Goal: Find specific fact: Find contact information

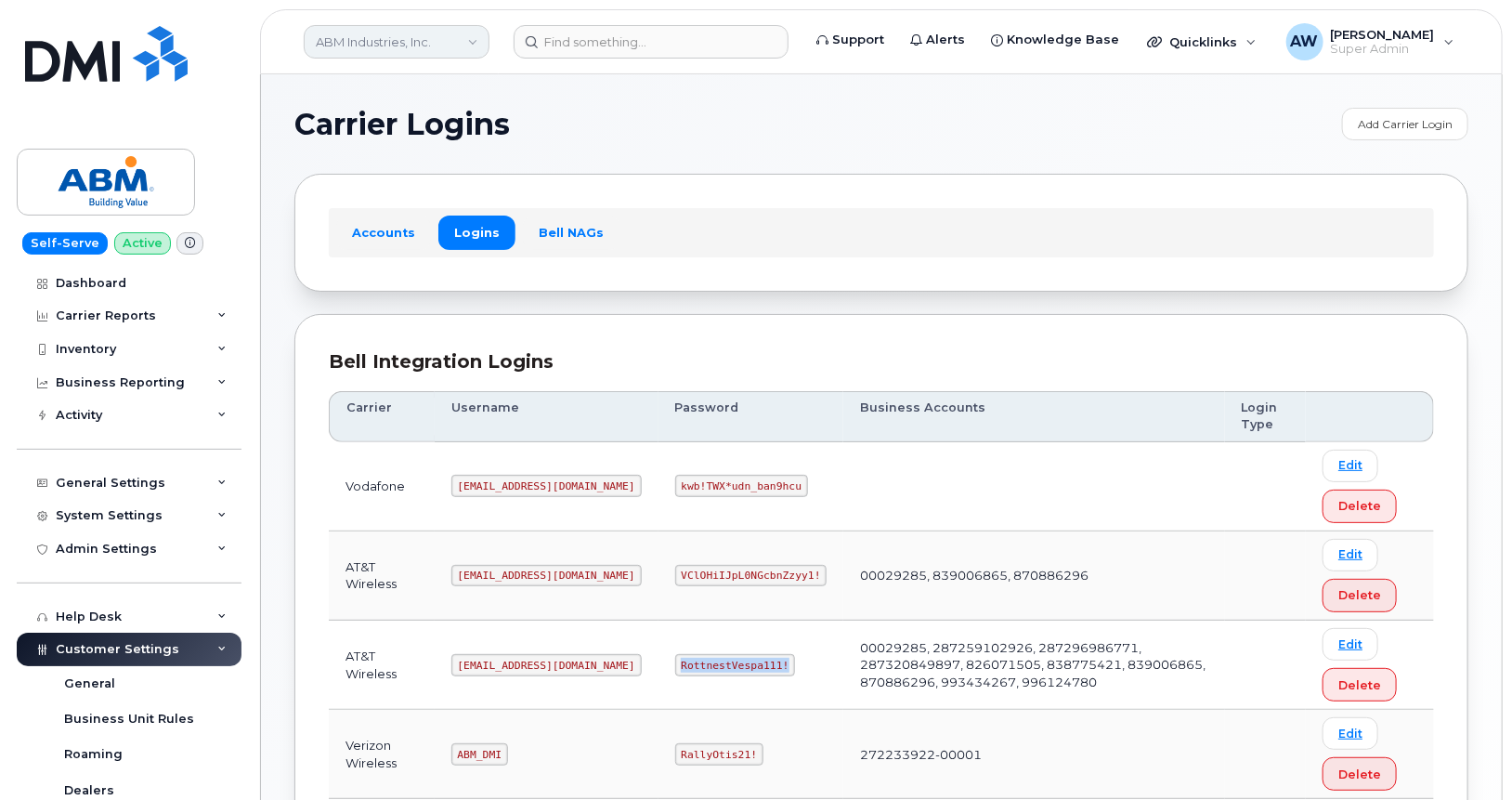
scroll to position [184, 0]
click at [423, 50] on link "ABM Industries, Inc." at bounding box center [396, 42] width 185 height 33
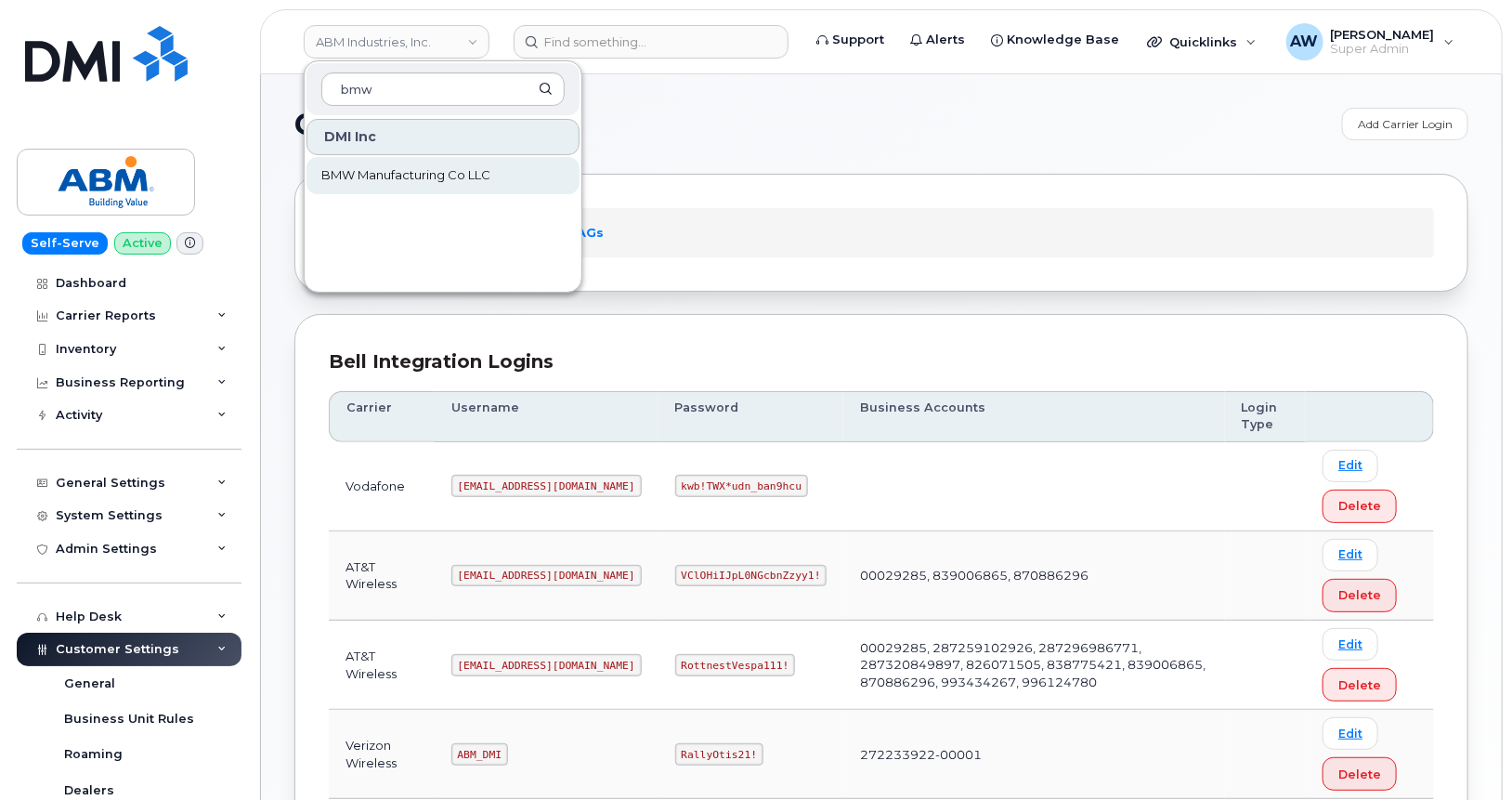
type input "bmw"
click at [413, 191] on link "BMW Manufacturing Co LLC" at bounding box center [443, 176] width 273 height 37
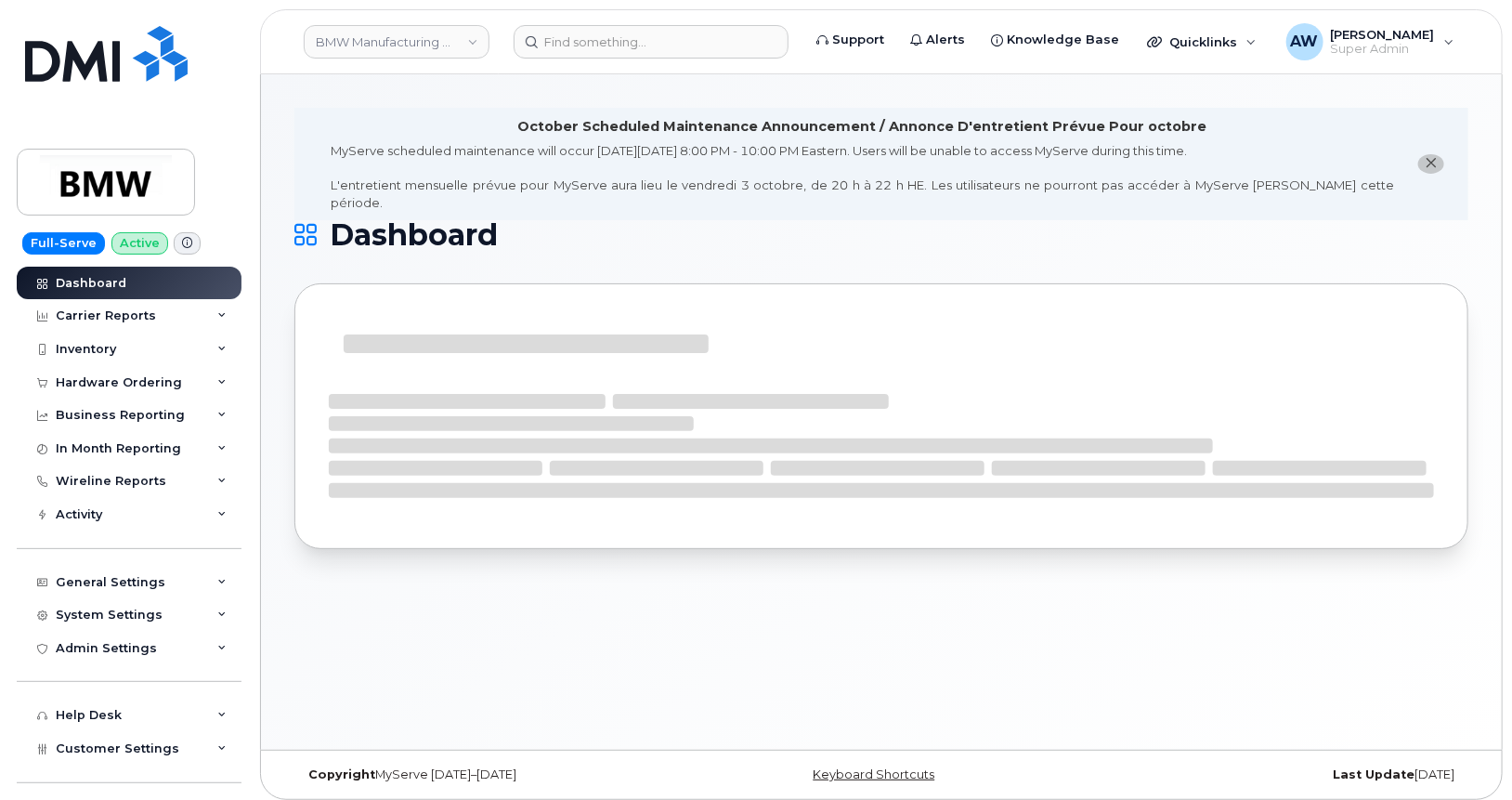
click at [1417, 154] on button "close notification" at bounding box center [1430, 164] width 26 height 20
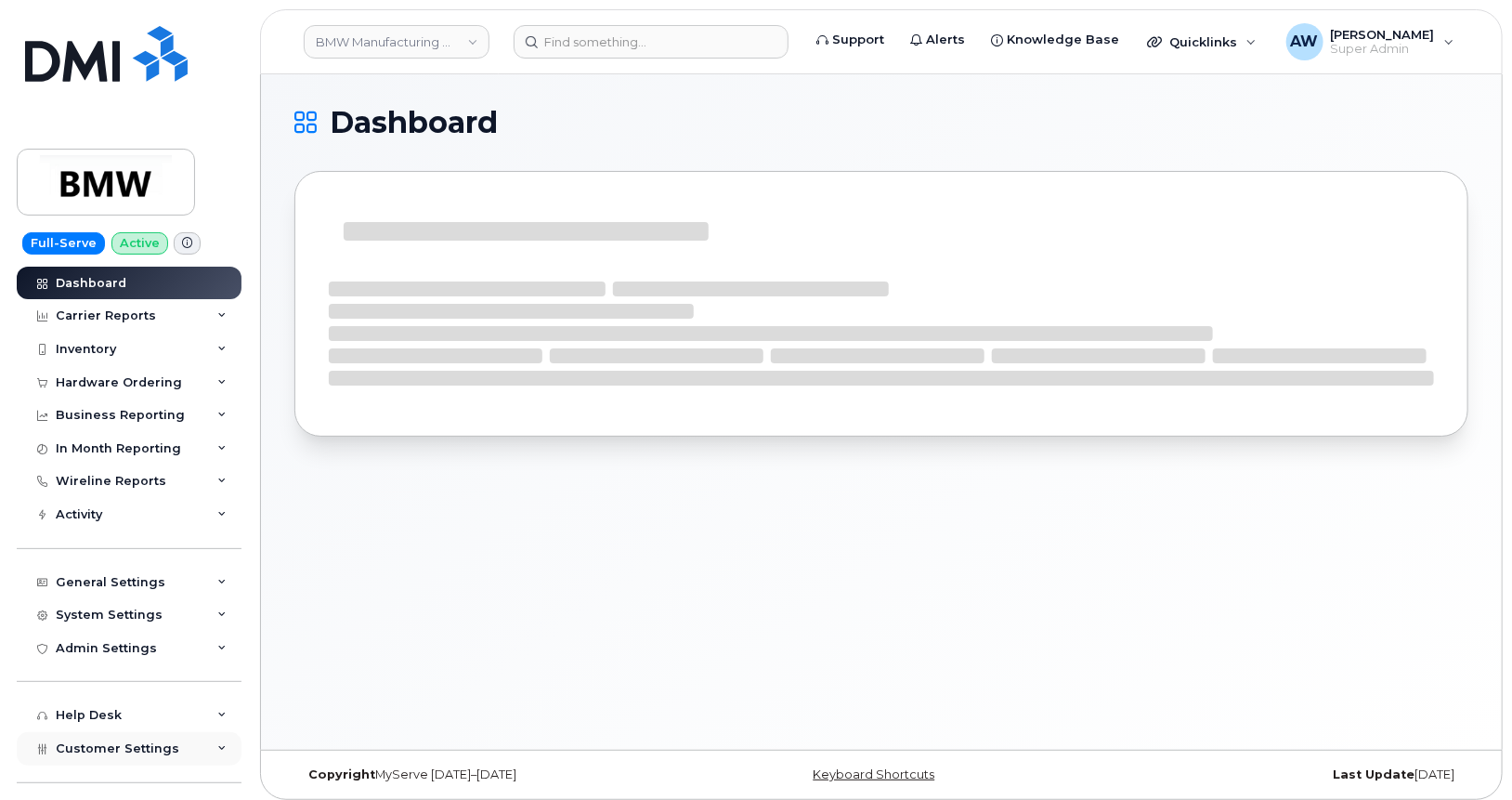
click at [155, 755] on span "Customer Settings" at bounding box center [117, 748] width 124 height 14
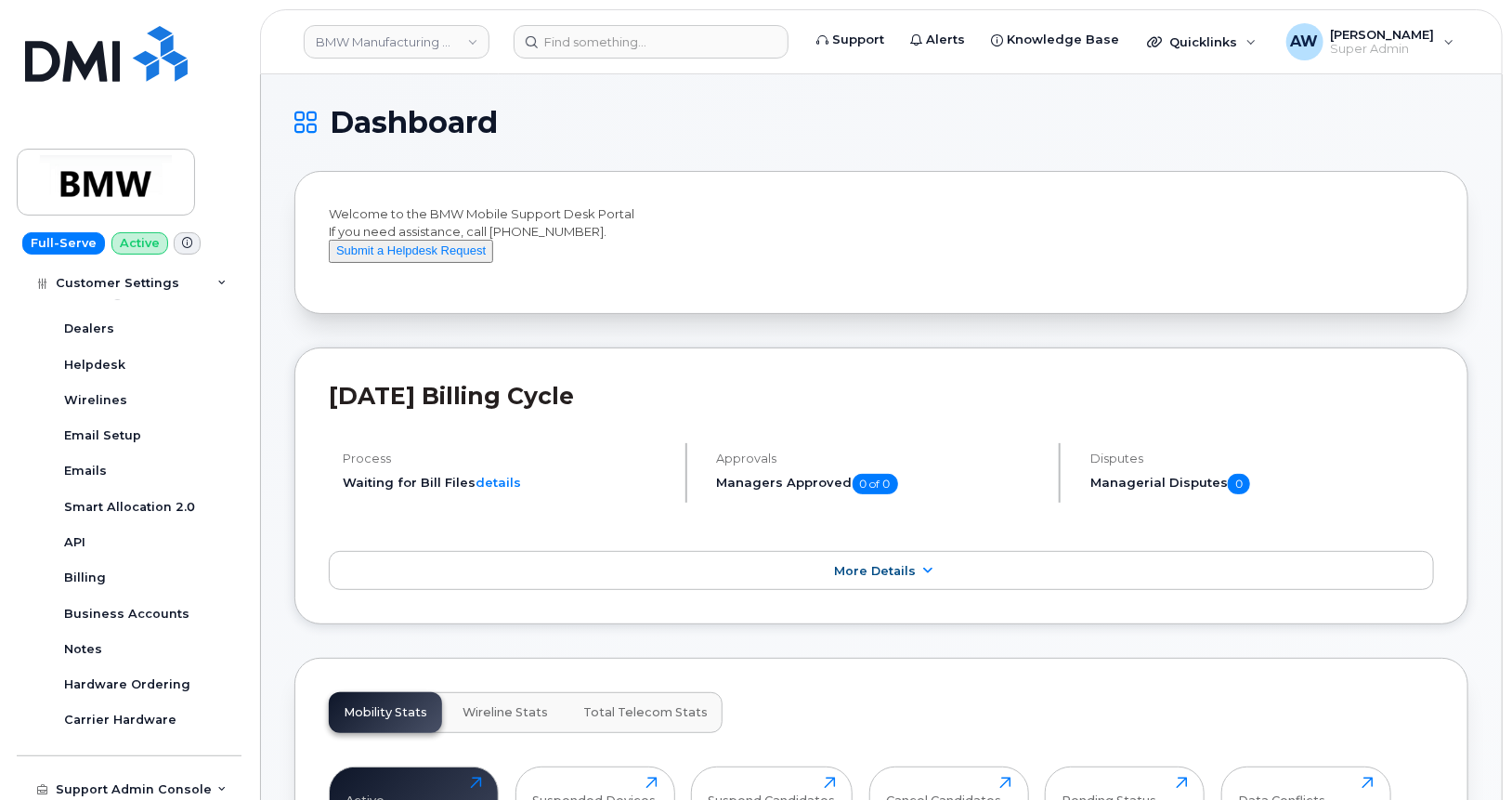
scroll to position [570, 0]
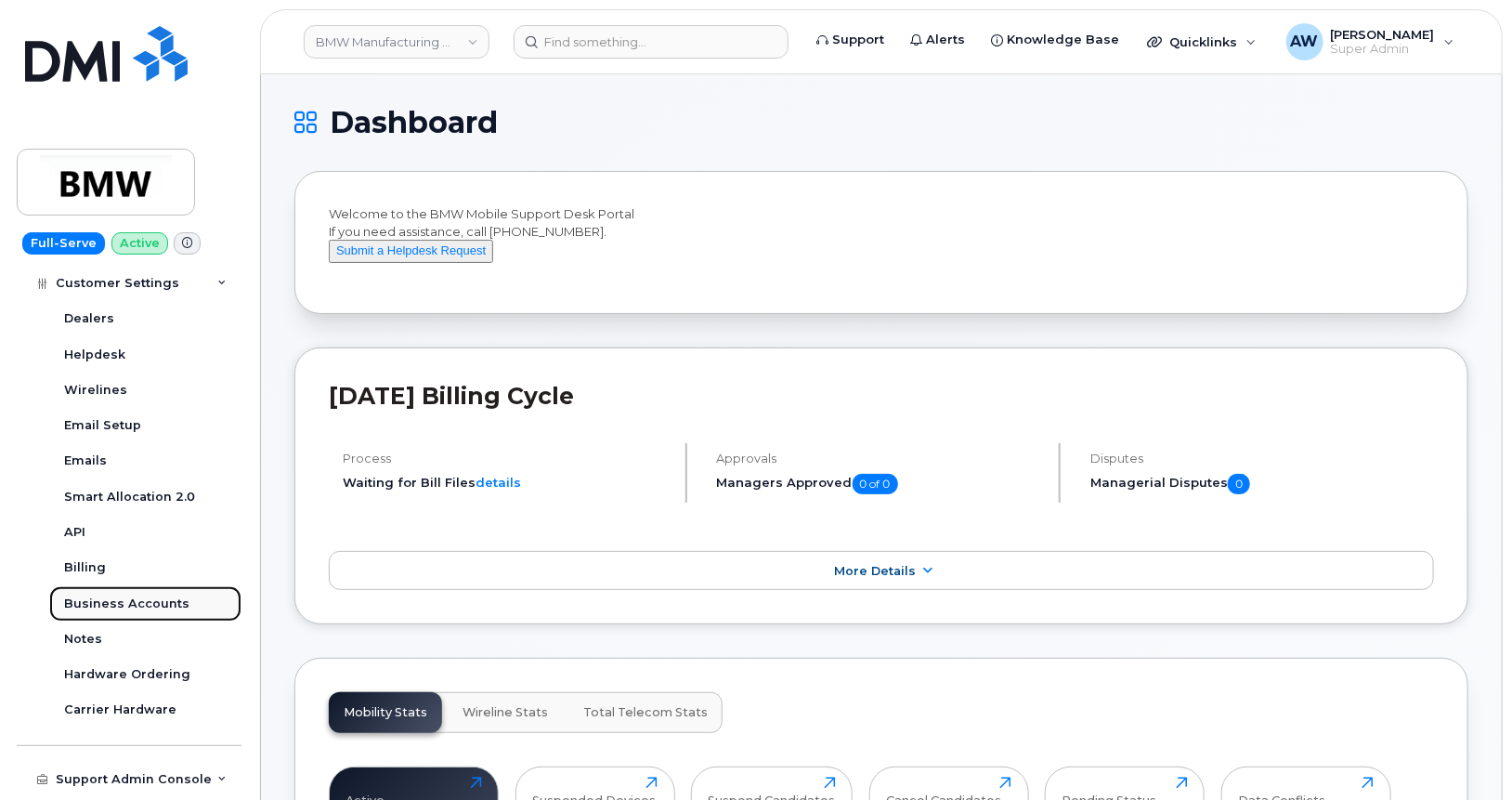
click at [152, 607] on div "Business Accounts" at bounding box center [127, 603] width 125 height 17
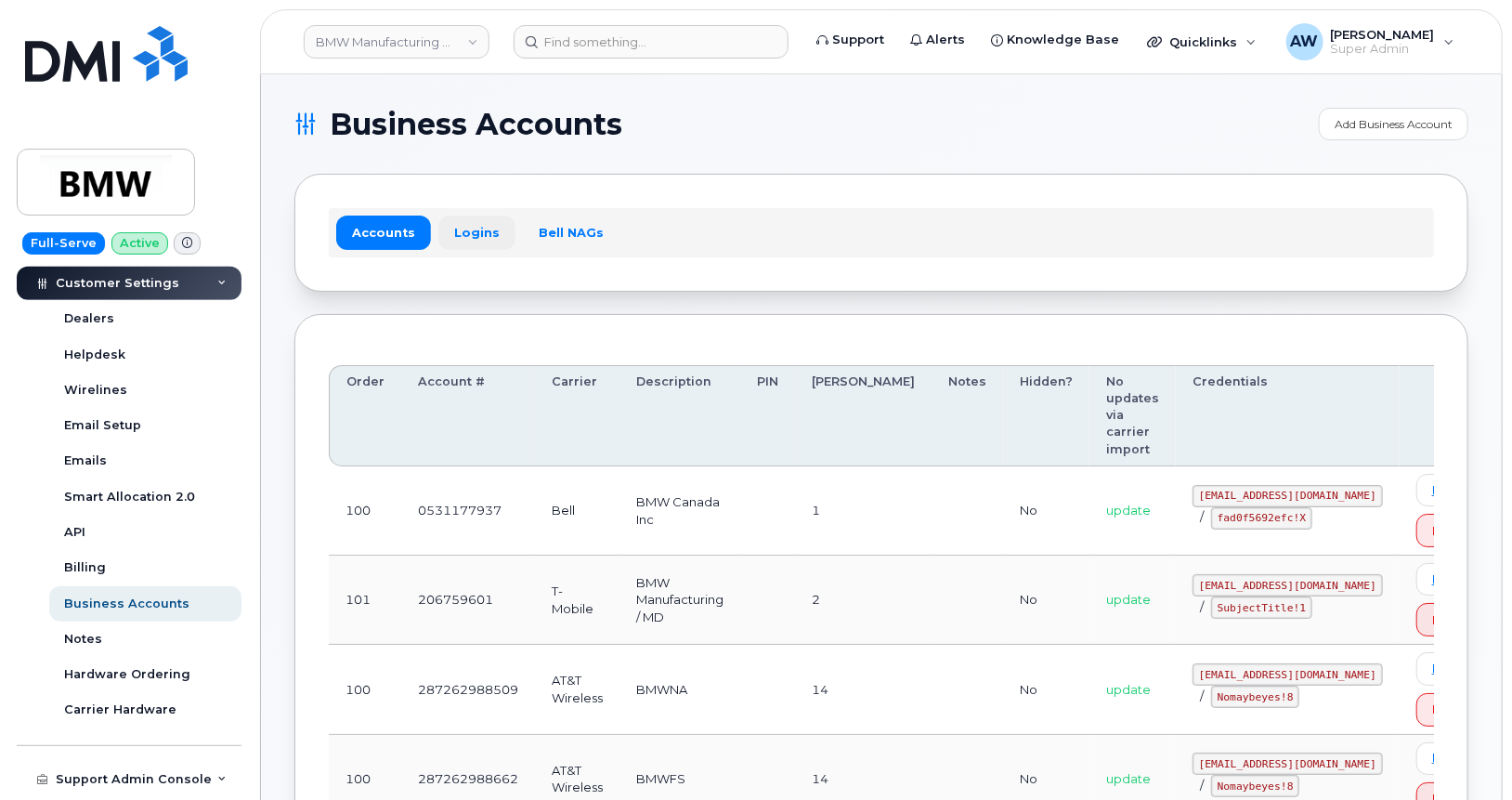
click at [478, 220] on link "Logins" at bounding box center [476, 232] width 77 height 33
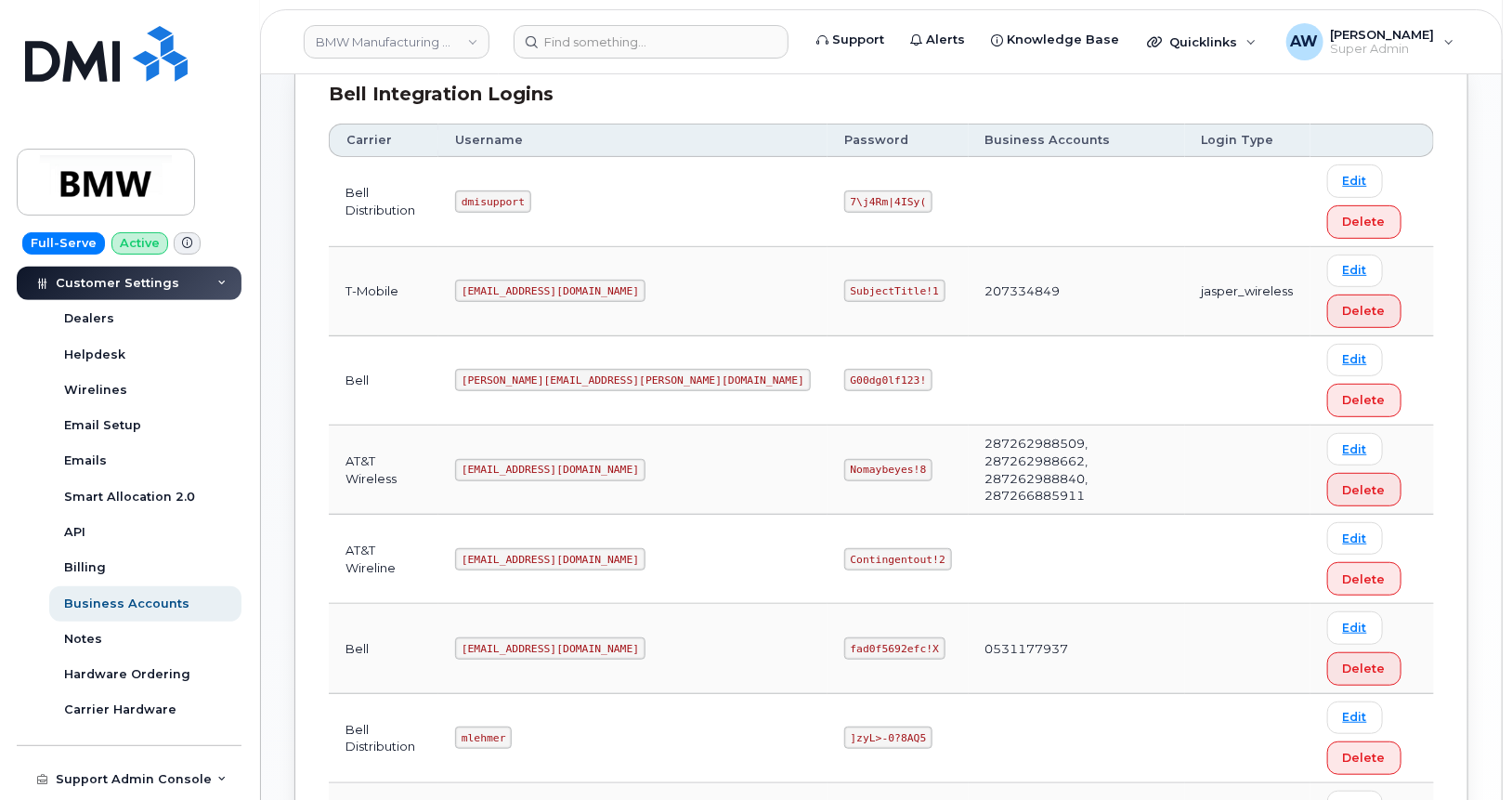
scroll to position [282, 0]
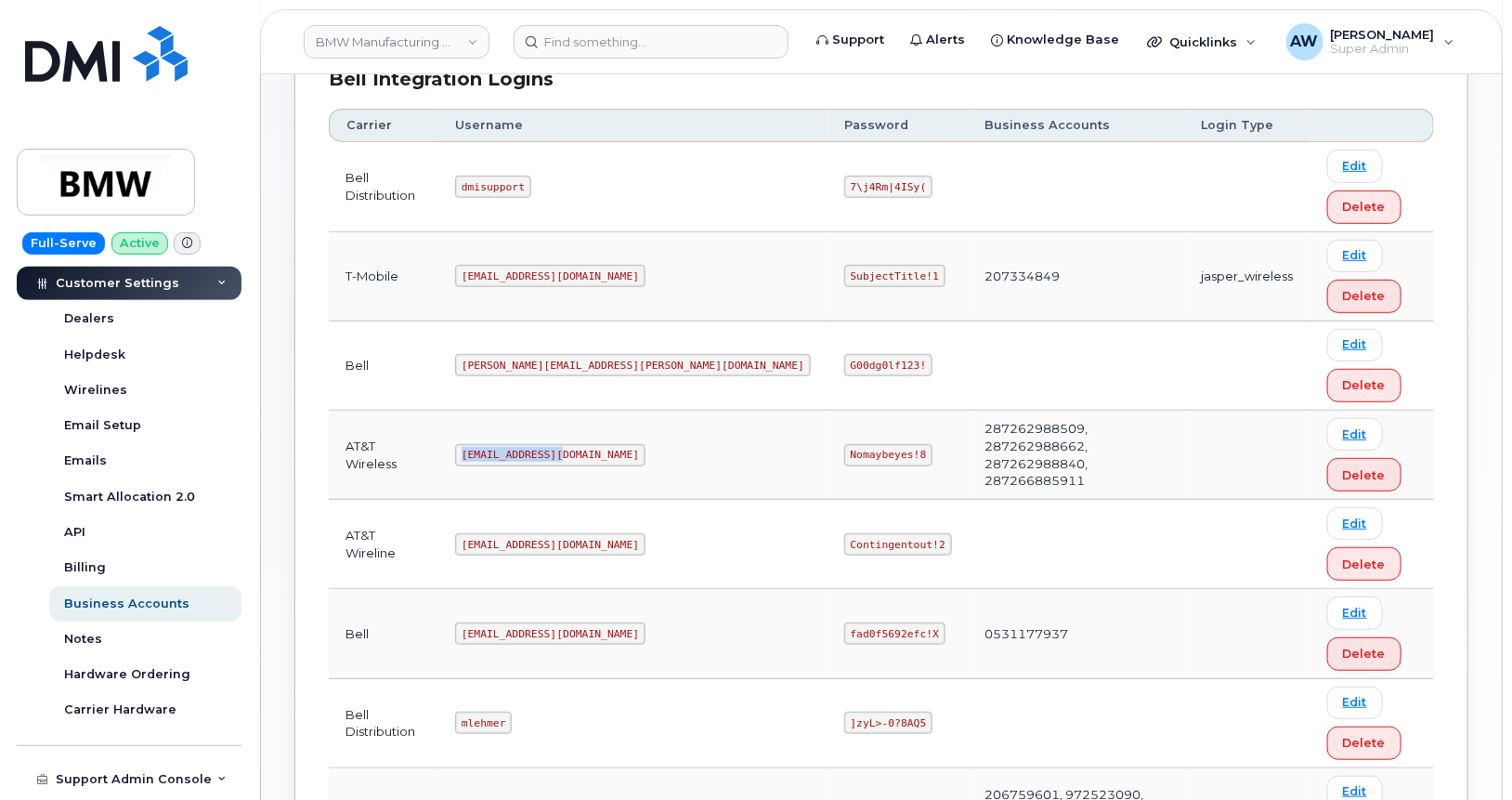
drag, startPoint x: 479, startPoint y: 453, endPoint x: 573, endPoint y: 459, distance: 94.2
click at [573, 459] on code "MS-BMW@dminc.com" at bounding box center [549, 455] width 190 height 22
copy code "MS-BMW@dminc.com"
drag, startPoint x: 641, startPoint y: 453, endPoint x: 703, endPoint y: 469, distance: 64.0
click at [827, 469] on td "Nomaybeyes!8" at bounding box center [897, 455] width 141 height 89
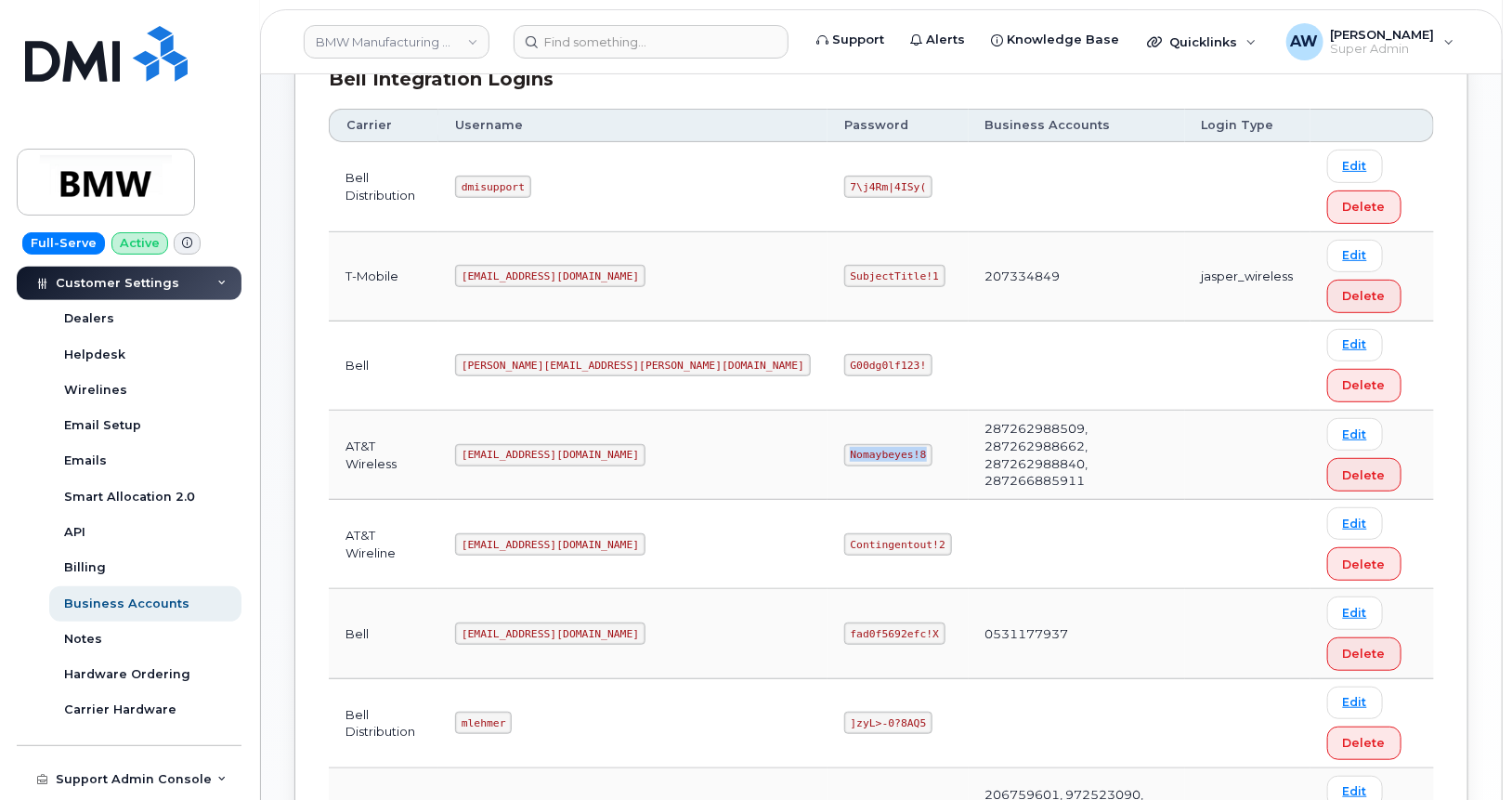
copy code "Nomaybeyes!8"
